Goal: Information Seeking & Learning: Learn about a topic

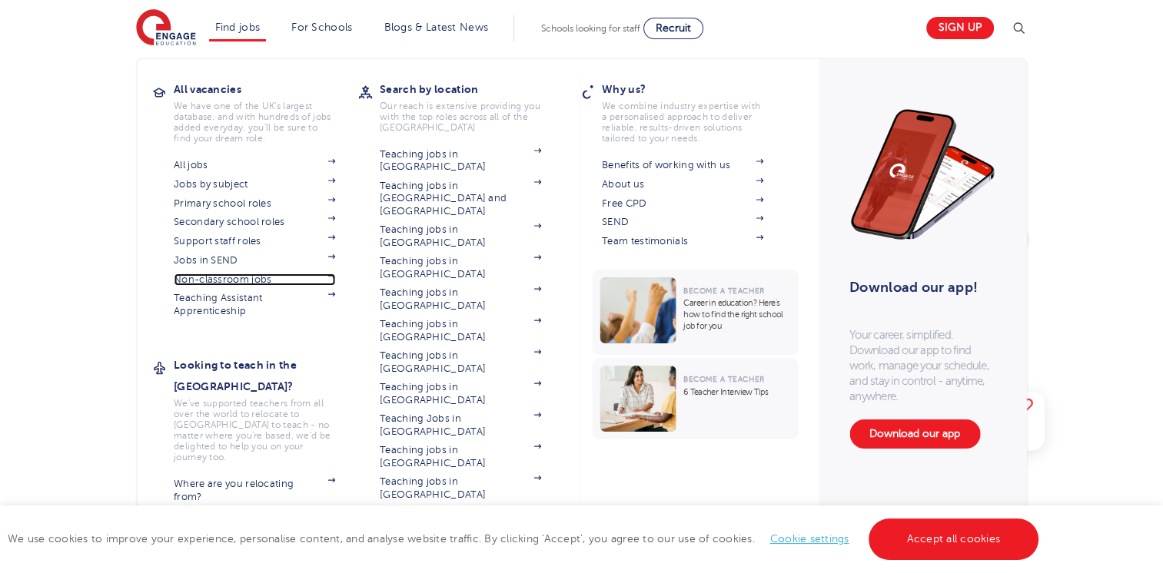
click at [264, 283] on link "Non-classroom jobs" at bounding box center [254, 280] width 161 height 12
click at [258, 162] on link "All jobs" at bounding box center [254, 165] width 161 height 12
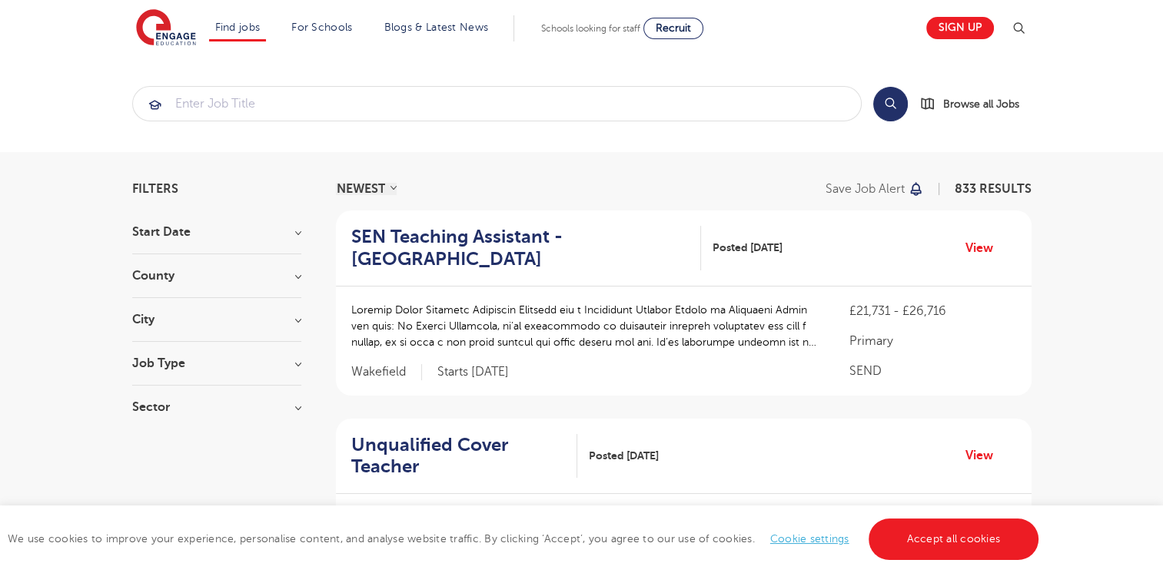
click at [194, 284] on div "County London 608 Hertfordshire 136 Leeds 31 Kirklees 15 East Sussex 13 Show mo…" at bounding box center [216, 284] width 169 height 28
click at [298, 275] on h3 "County" at bounding box center [216, 276] width 169 height 12
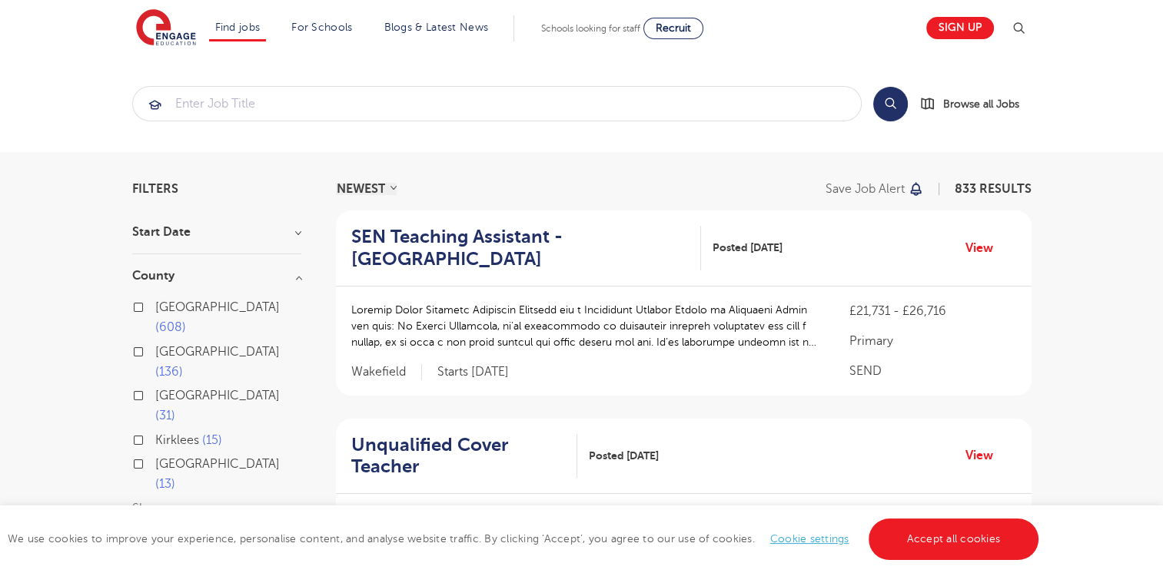
click at [186, 320] on span "608" at bounding box center [170, 327] width 31 height 14
click at [165, 300] on input "London 608" at bounding box center [160, 305] width 10 height 10
checkbox input "true"
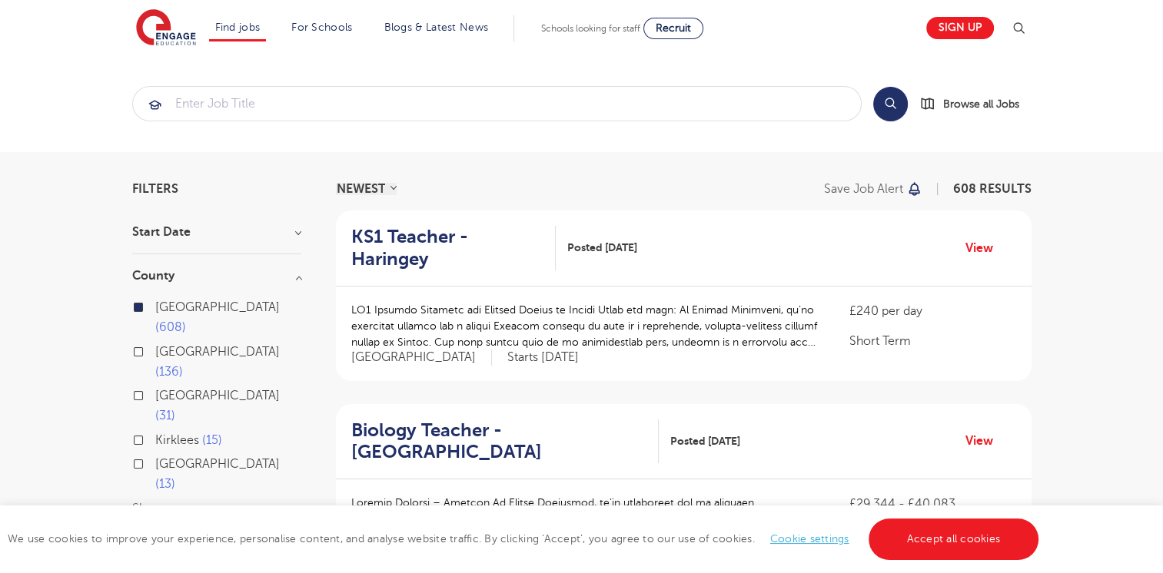
click at [294, 276] on h3 "County" at bounding box center [216, 276] width 169 height 12
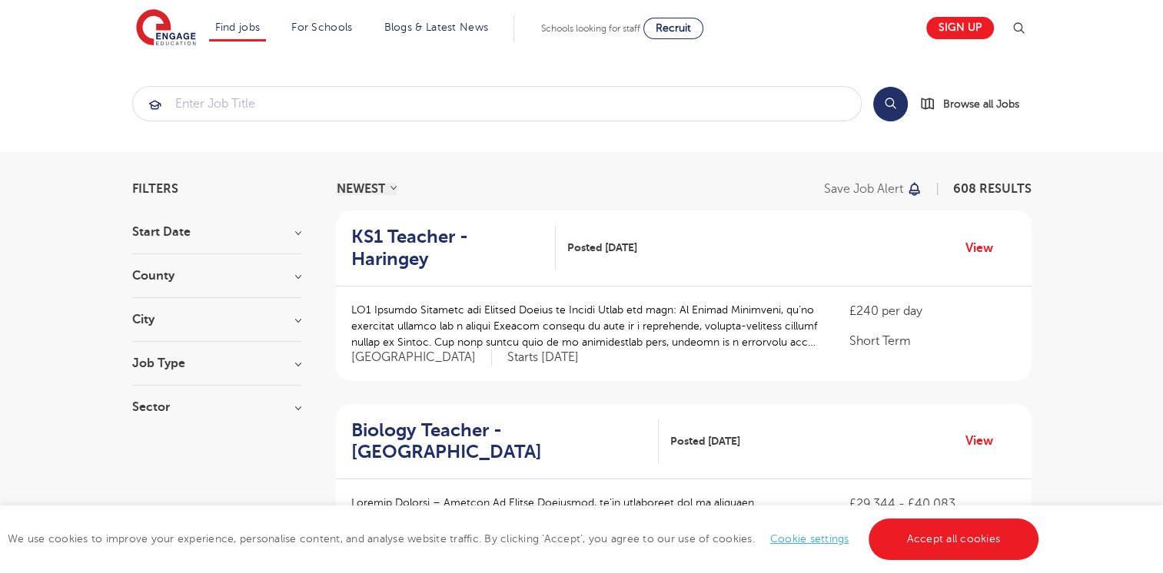
click at [292, 363] on h3 "Job Type" at bounding box center [216, 363] width 169 height 12
click at [300, 360] on h3 "Job Type" at bounding box center [216, 363] width 169 height 12
click at [297, 409] on h3 "Sector" at bounding box center [216, 407] width 169 height 12
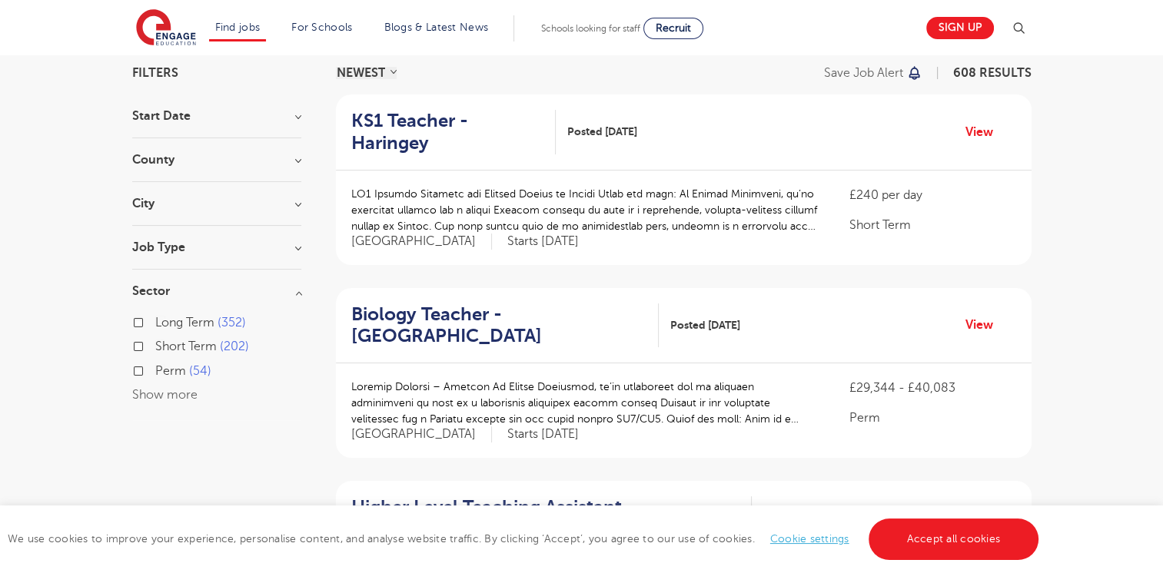
scroll to position [231, 0]
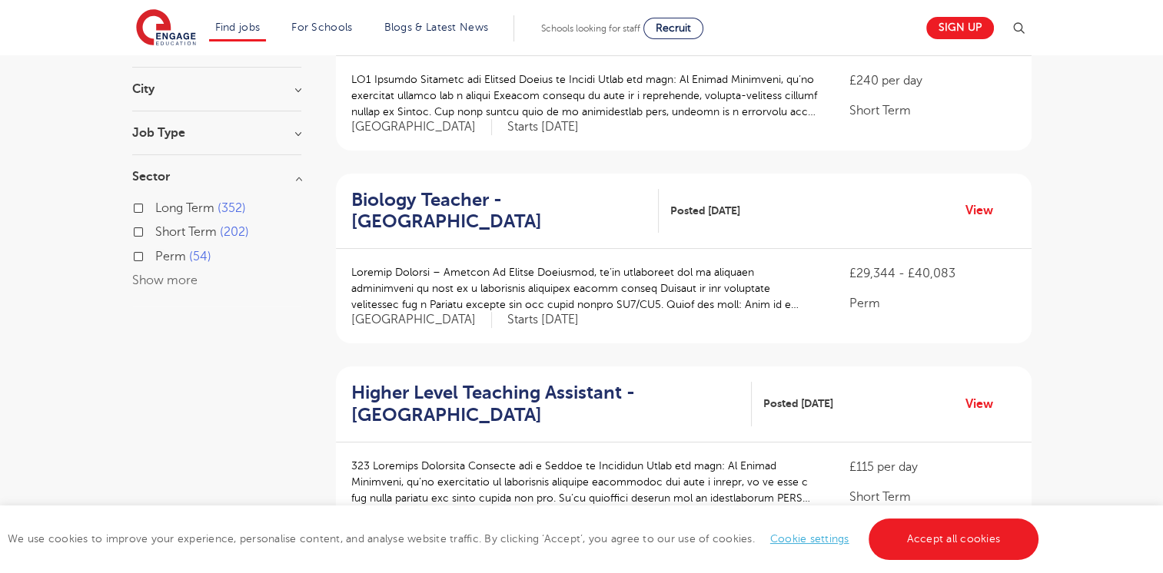
click at [155, 211] on label "Long Term 352" at bounding box center [200, 208] width 91 height 20
click at [155, 211] on input "Long Term 352" at bounding box center [160, 206] width 10 height 10
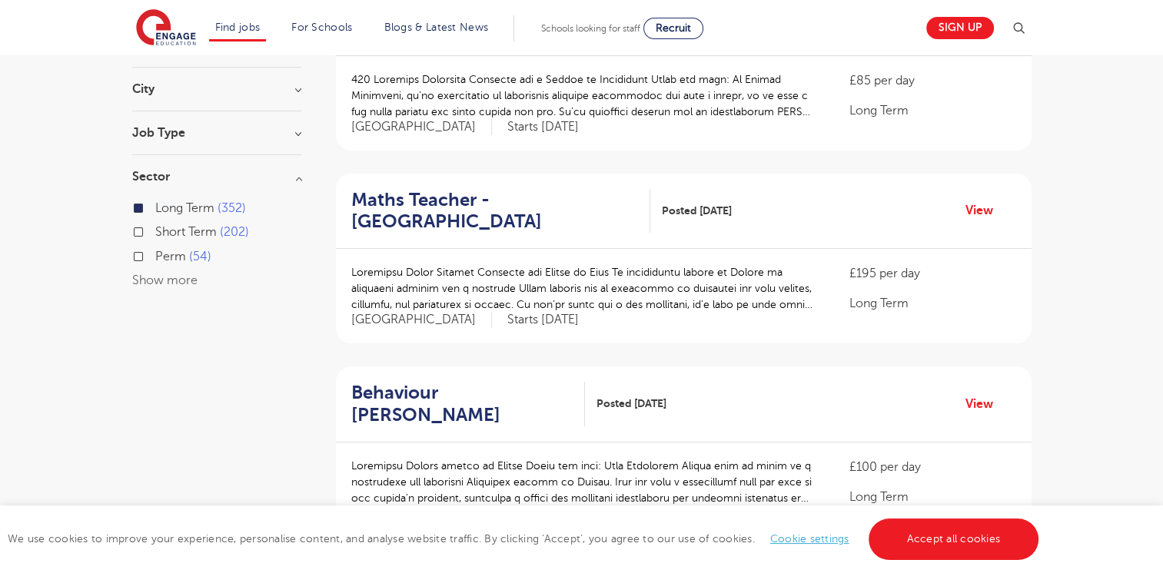
click at [300, 180] on h3 "Sector" at bounding box center [216, 177] width 169 height 12
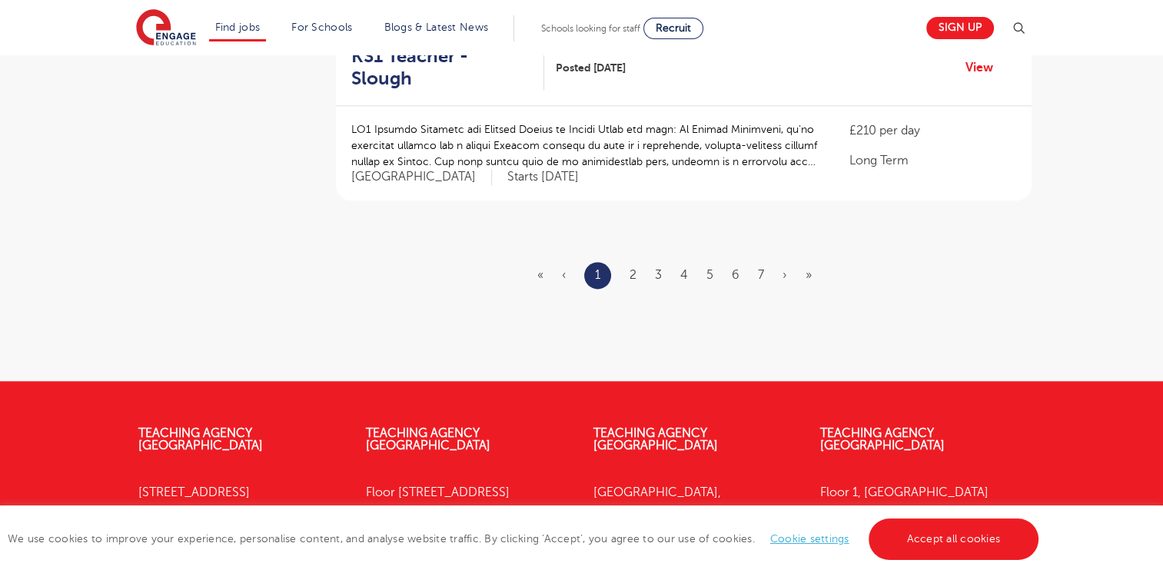
scroll to position [1921, 0]
click at [636, 267] on link "2" at bounding box center [632, 274] width 7 height 14
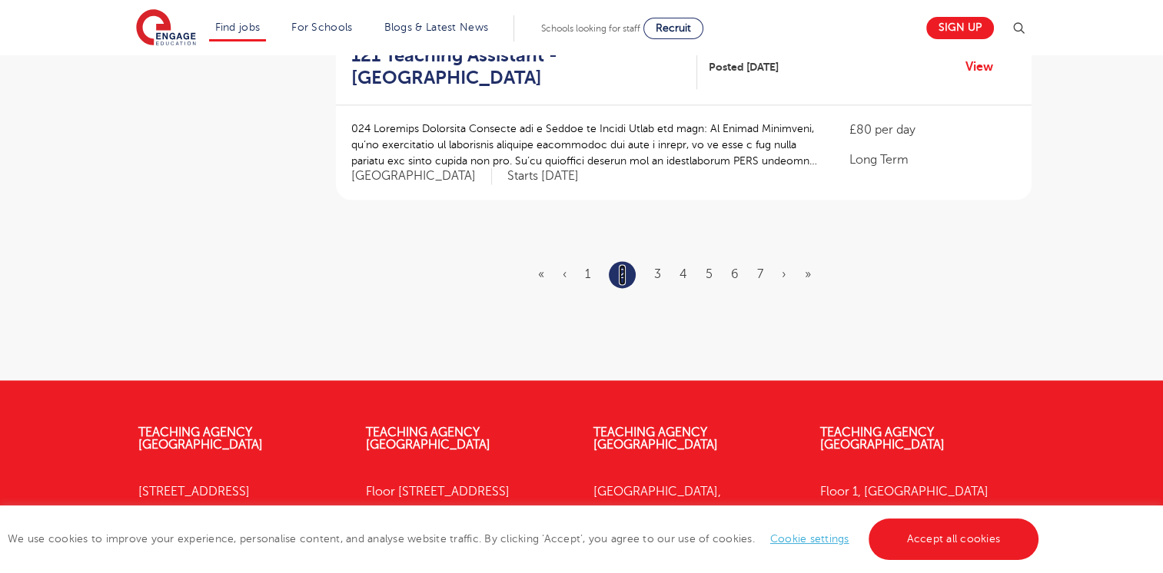
scroll to position [0, 0]
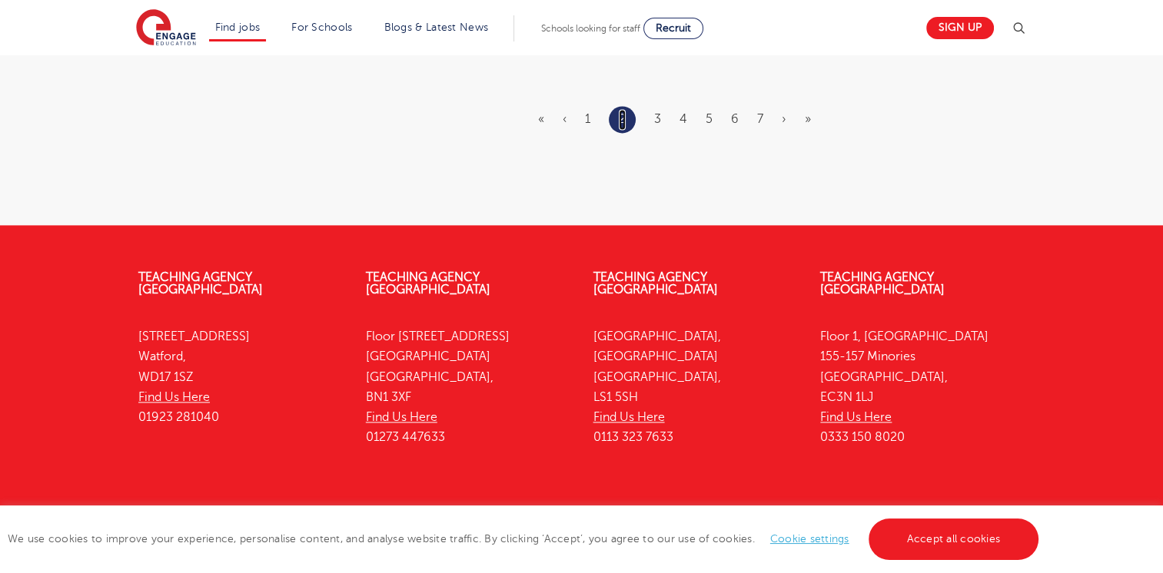
scroll to position [2084, 0]
